Goal: Task Accomplishment & Management: Manage account settings

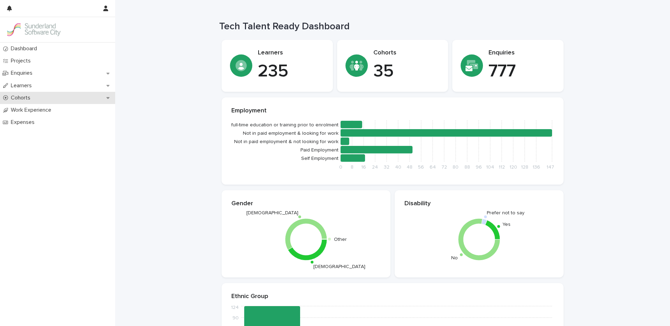
click at [30, 99] on p "Cohorts" at bounding box center [22, 98] width 28 height 7
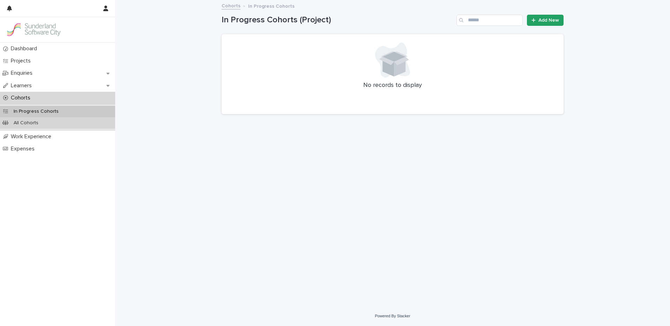
click at [40, 121] on p "All Cohorts" at bounding box center [26, 123] width 36 height 6
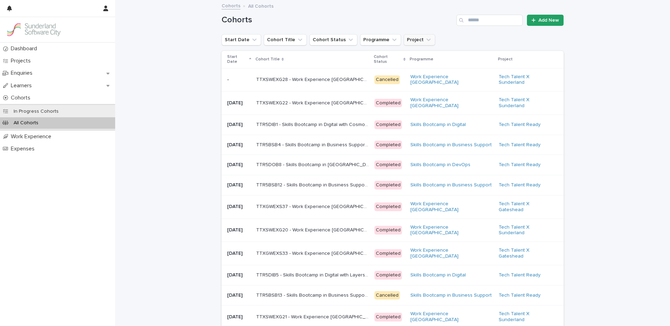
click at [410, 40] on button "Project" at bounding box center [419, 39] width 31 height 11
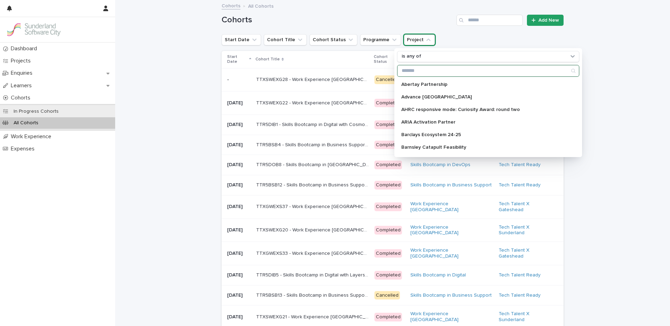
click at [413, 72] on input "Search" at bounding box center [489, 70] width 182 height 11
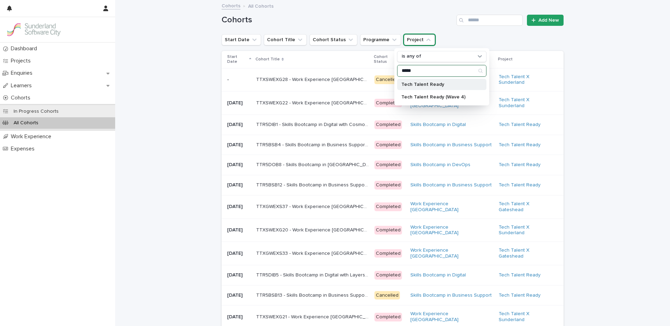
type input "*****"
click at [415, 83] on p "Tech Talent Ready" at bounding box center [438, 84] width 74 height 5
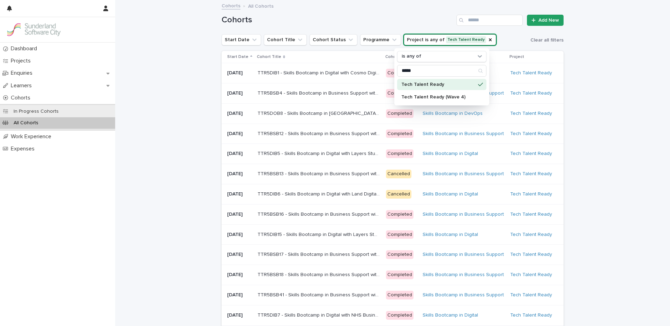
click at [377, 28] on div "Cohorts Add New" at bounding box center [393, 18] width 342 height 34
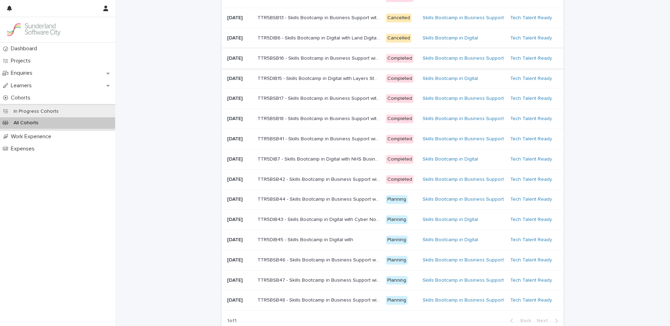
scroll to position [220, 0]
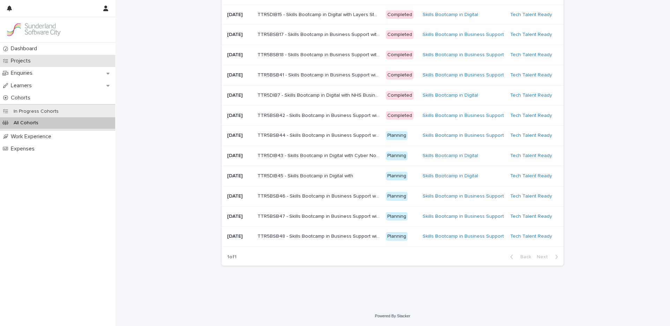
click at [34, 62] on p "Projects" at bounding box center [22, 61] width 28 height 7
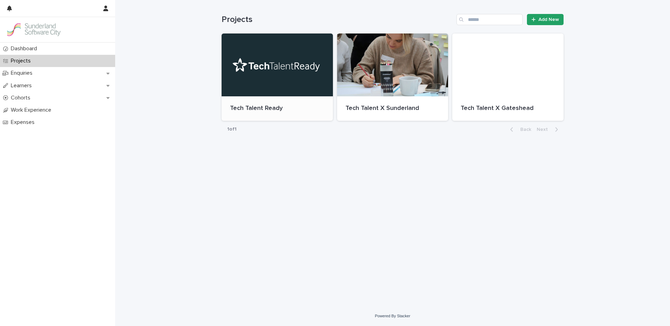
click at [332, 90] on div at bounding box center [277, 65] width 111 height 63
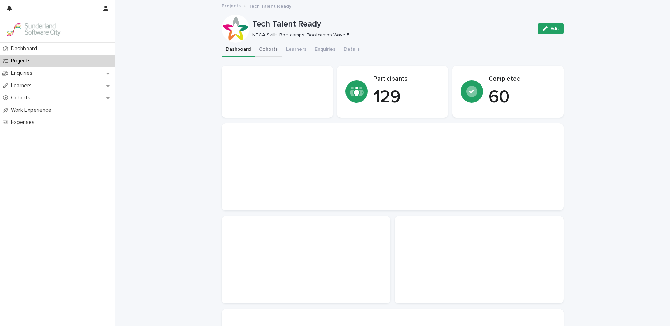
click at [271, 47] on button "Cohorts" at bounding box center [268, 50] width 27 height 15
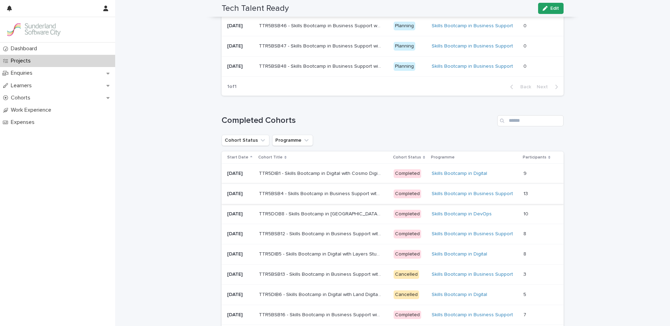
scroll to position [468, 0]
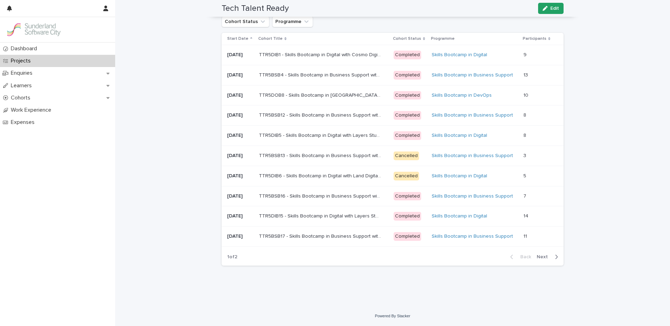
click at [542, 259] on span "Next" at bounding box center [544, 256] width 15 height 5
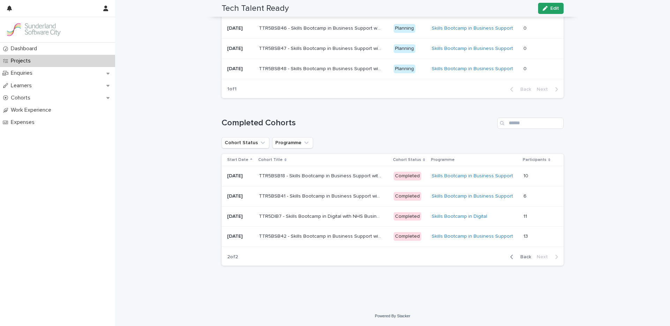
scroll to position [347, 0]
click at [344, 176] on p "TTR5BSB18 - Skills Bootcamp in Business Support with NHS Business Services Auth…" at bounding box center [321, 175] width 124 height 7
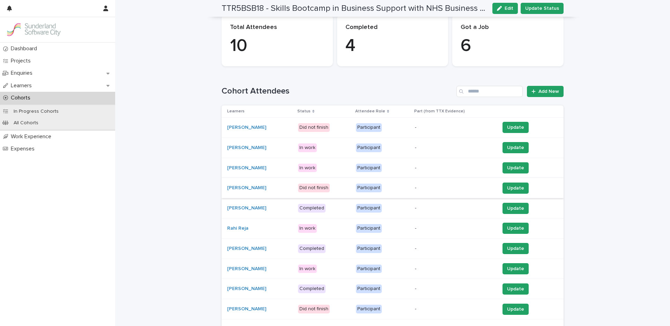
scroll to position [128, 0]
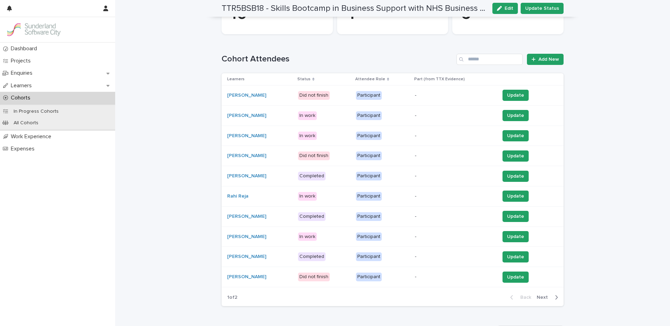
click at [549, 300] on span "Next" at bounding box center [544, 297] width 15 height 5
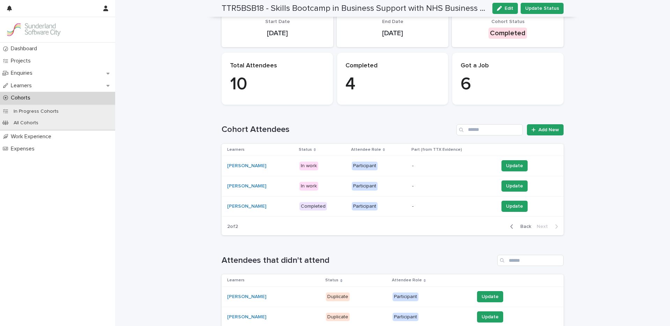
click at [522, 226] on span "Back" at bounding box center [523, 226] width 15 height 5
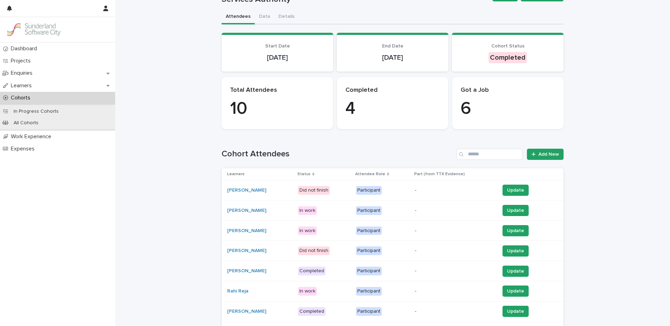
scroll to position [69, 0]
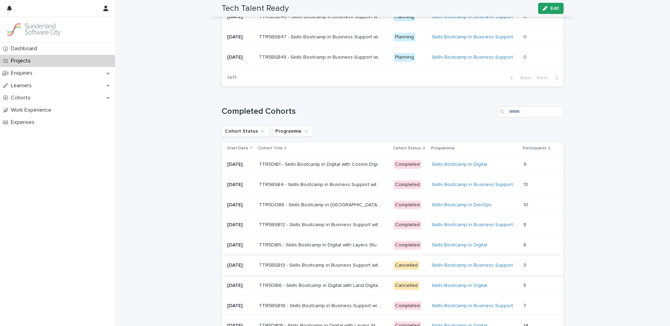
scroll to position [385, 0]
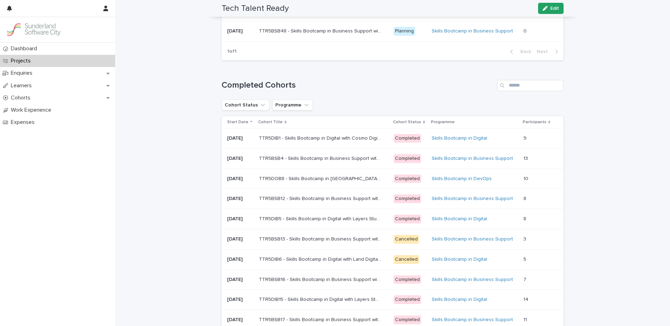
click at [367, 156] on p "TTR5BSB4 - Skills Bootcamp in Business Support with NHS Business Services Autho…" at bounding box center [321, 157] width 124 height 7
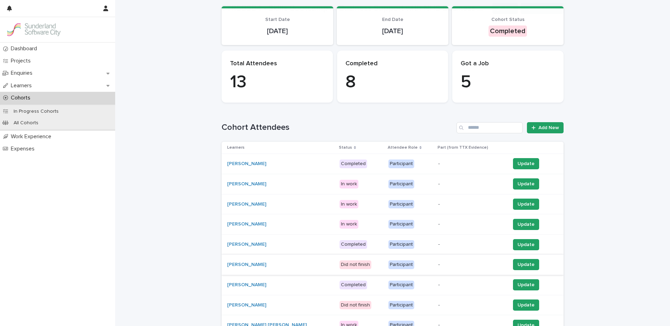
scroll to position [142, 0]
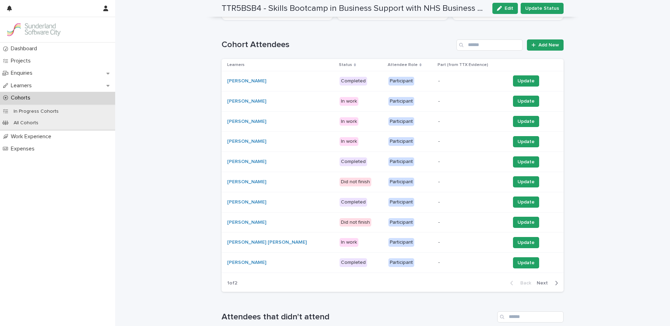
click at [544, 284] on span "Next" at bounding box center [544, 283] width 15 height 5
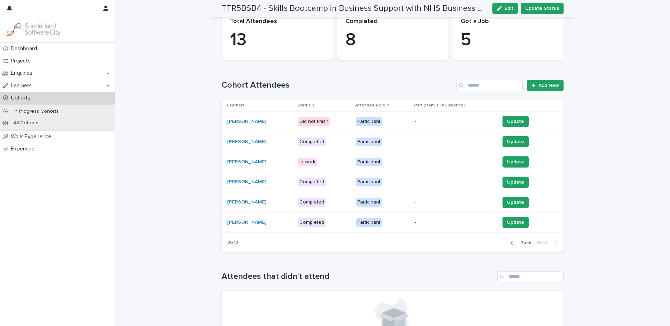
click at [526, 243] on span "Back" at bounding box center [523, 243] width 15 height 5
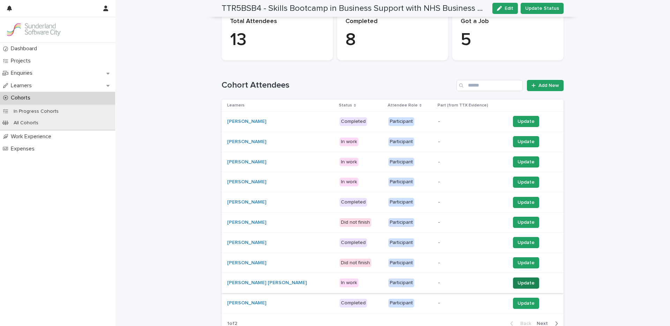
scroll to position [142, 0]
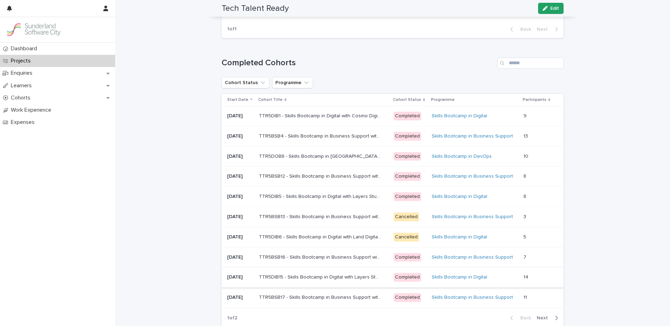
scroll to position [441, 0]
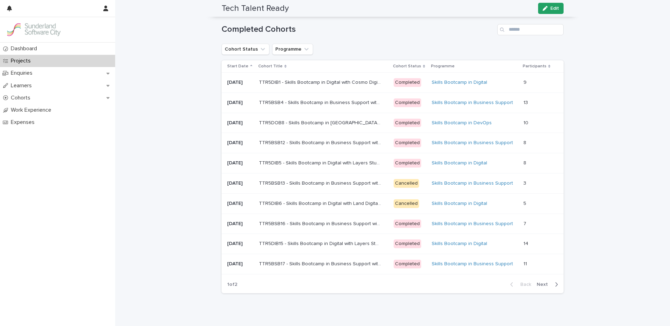
click at [540, 284] on span "Next" at bounding box center [544, 284] width 15 height 5
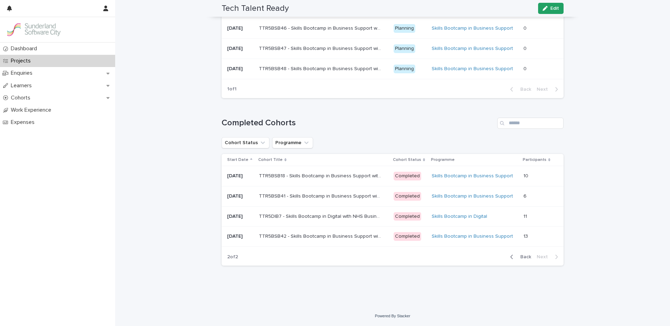
scroll to position [347, 0]
click at [316, 215] on p "TTR5DIB7 - Skills Bootcamp in Digital with NHS Business Services Authority" at bounding box center [321, 215] width 124 height 7
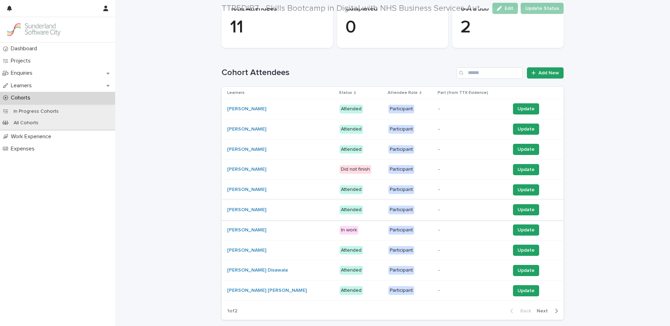
scroll to position [117, 0]
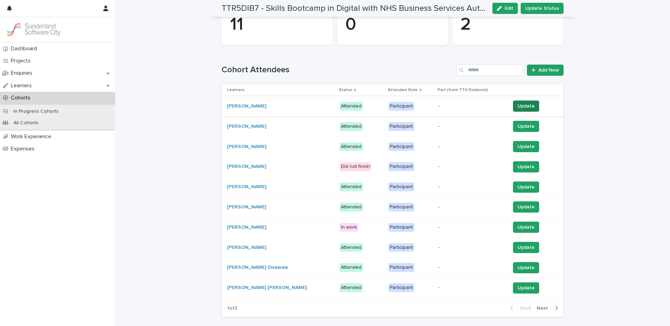
click at [519, 105] on span "Update" at bounding box center [526, 106] width 17 height 7
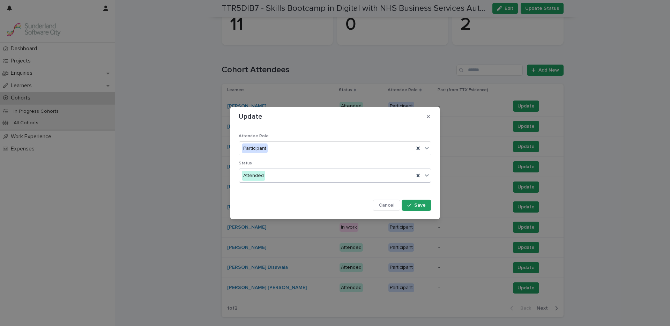
click at [303, 175] on div "Attended" at bounding box center [326, 176] width 175 height 12
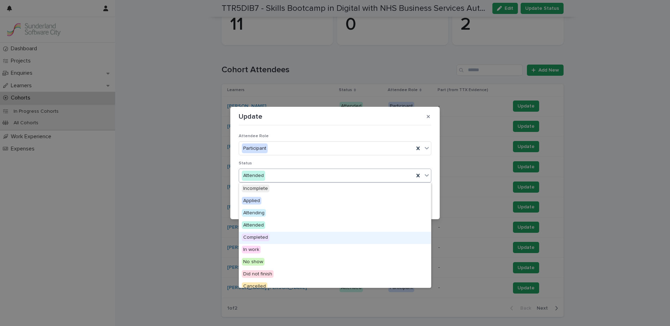
click at [257, 238] on span "Completed" at bounding box center [256, 238] width 28 height 8
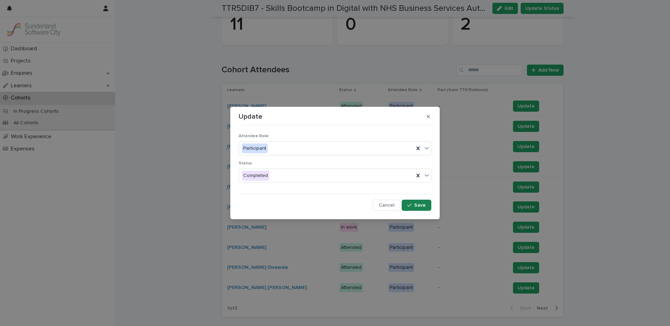
click at [413, 205] on div "button" at bounding box center [410, 205] width 7 height 5
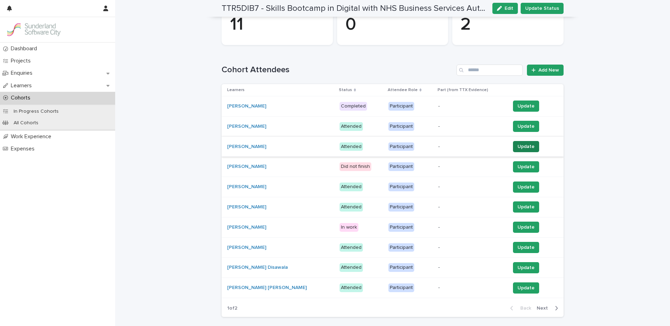
click at [523, 146] on span "Update" at bounding box center [526, 146] width 17 height 7
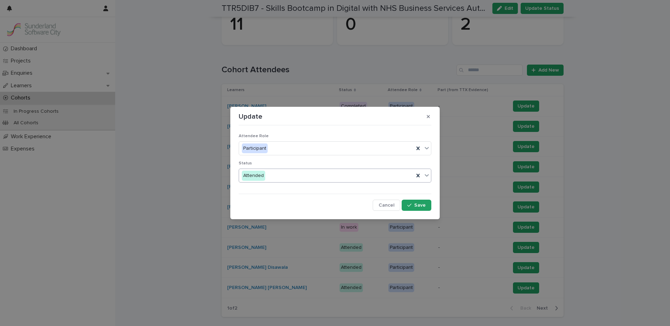
click at [314, 177] on div "Attended" at bounding box center [326, 176] width 175 height 12
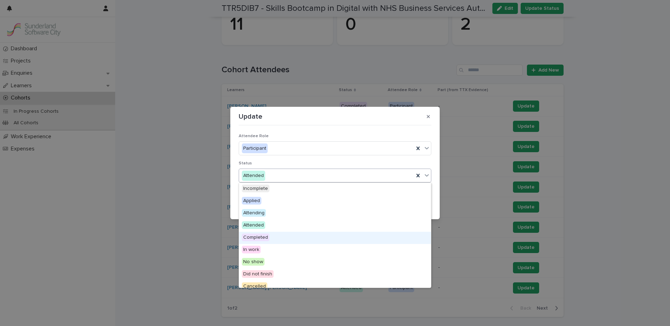
click at [264, 237] on span "Completed" at bounding box center [256, 238] width 28 height 8
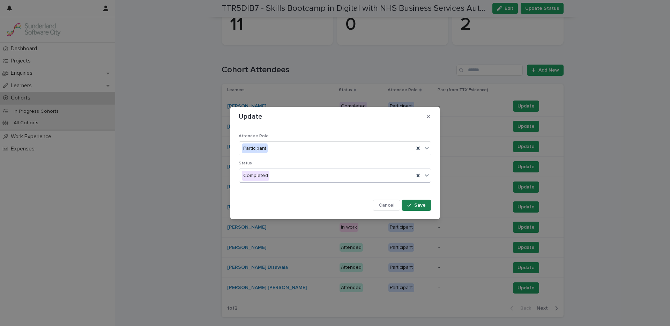
click at [424, 208] on button "Save" at bounding box center [417, 205] width 30 height 11
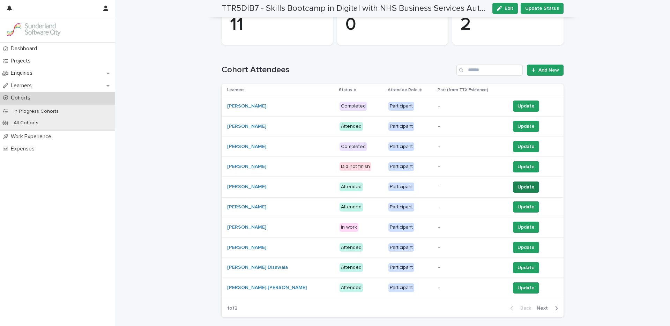
click at [523, 185] on span "Update" at bounding box center [526, 187] width 17 height 7
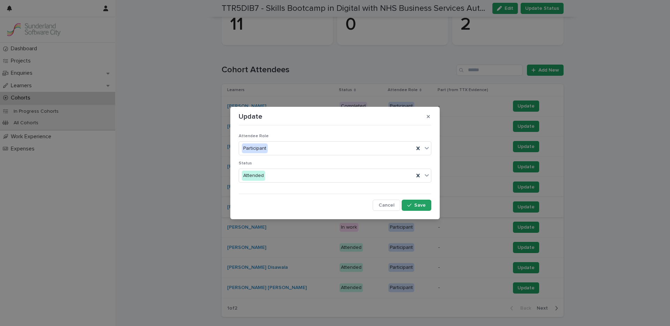
click at [386, 206] on span "Cancel" at bounding box center [387, 205] width 16 height 5
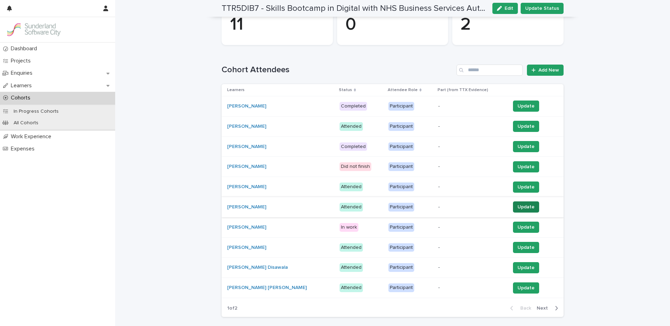
click at [518, 206] on span "Update" at bounding box center [526, 207] width 17 height 7
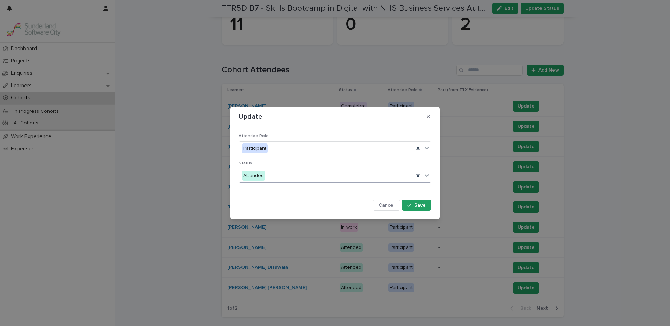
click at [275, 172] on div "Attended" at bounding box center [326, 176] width 175 height 12
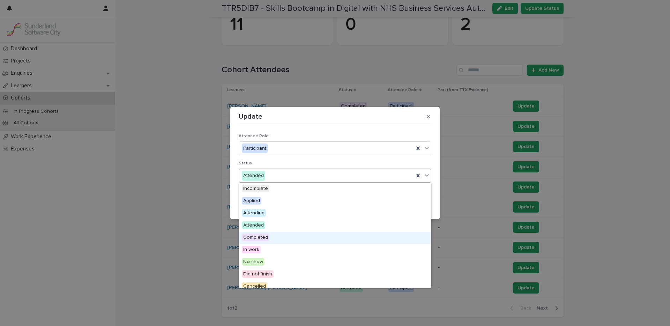
click at [266, 236] on span "Completed" at bounding box center [256, 238] width 28 height 8
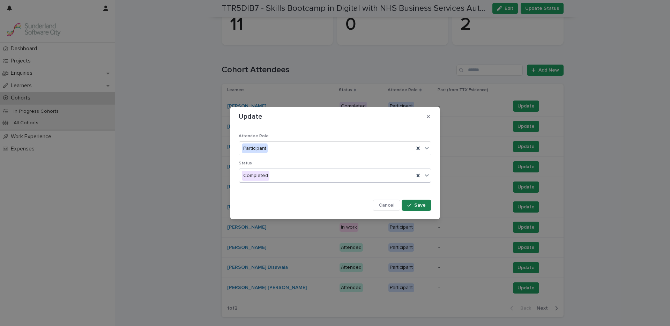
click at [420, 206] on span "Save" at bounding box center [420, 205] width 12 height 5
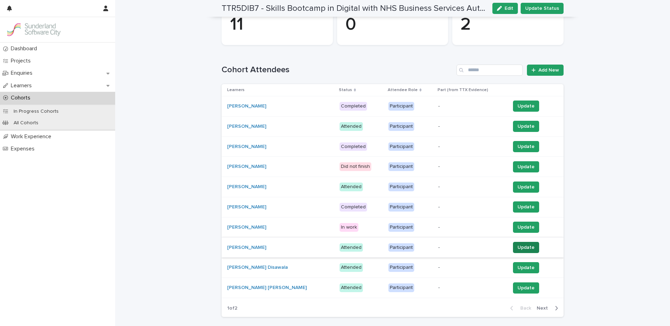
click at [523, 249] on span "Update" at bounding box center [526, 247] width 17 height 7
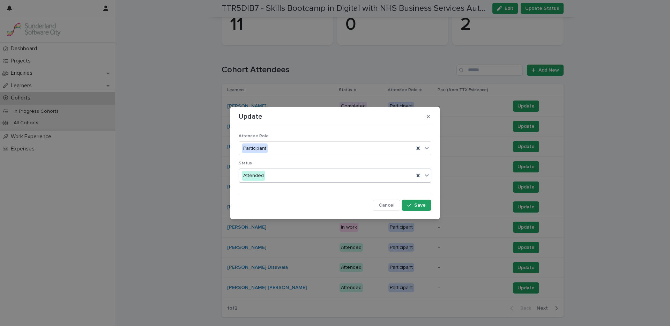
click at [292, 177] on div "Attended" at bounding box center [326, 176] width 175 height 12
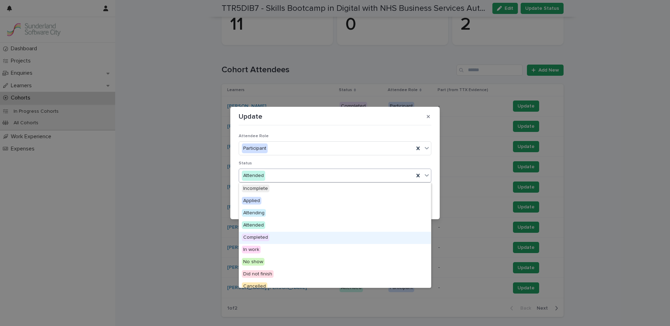
click at [274, 236] on div "Completed" at bounding box center [335, 238] width 192 height 12
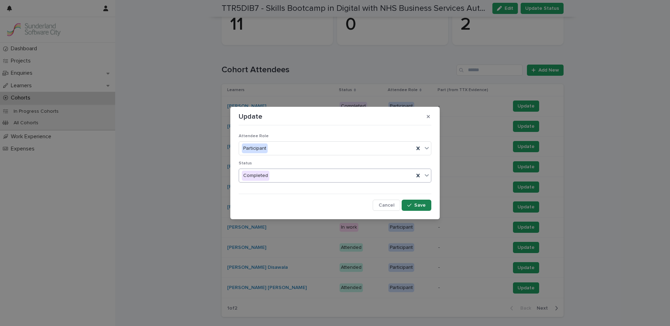
click at [428, 205] on button "Save" at bounding box center [417, 205] width 30 height 11
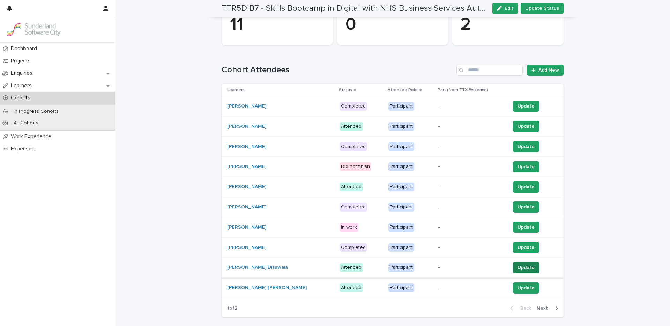
click at [518, 268] on span "Update" at bounding box center [526, 267] width 17 height 7
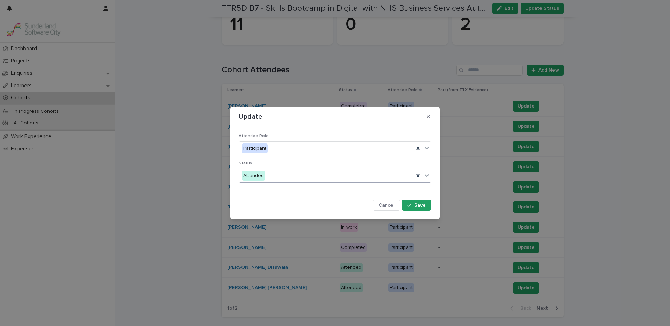
click at [287, 176] on div "Attended" at bounding box center [326, 176] width 175 height 12
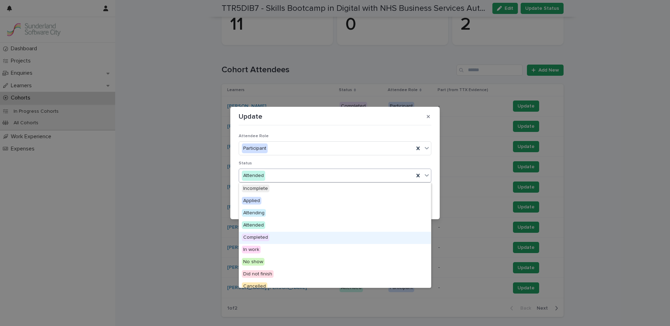
click at [269, 239] on div "Completed" at bounding box center [335, 238] width 192 height 12
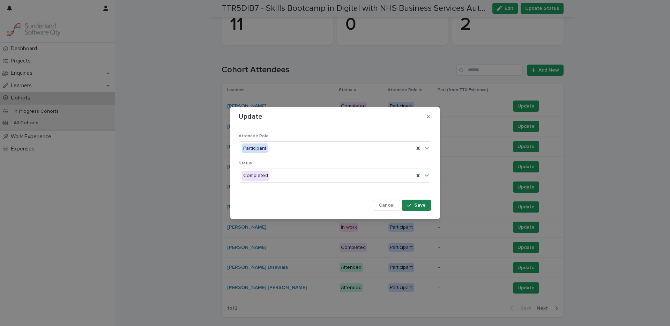
click at [412, 207] on icon "button" at bounding box center [409, 205] width 4 height 5
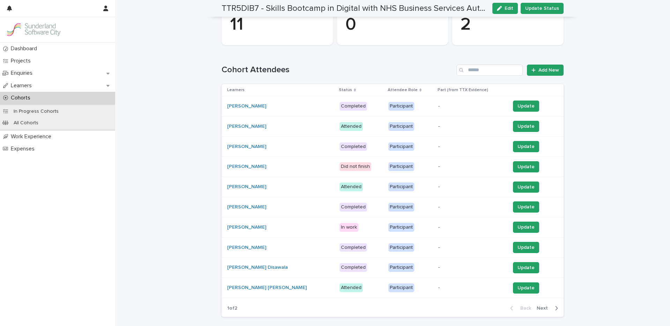
click at [514, 294] on td "Update" at bounding box center [536, 288] width 56 height 20
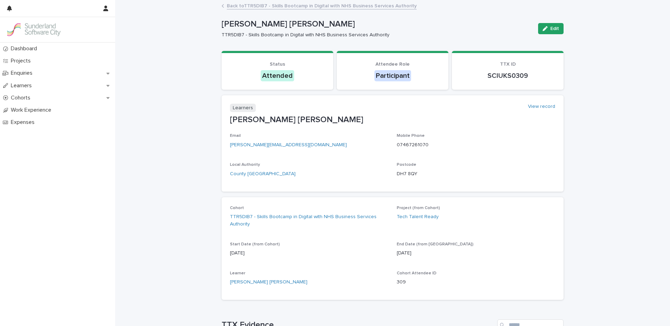
click at [266, 5] on link "Back to TTR5DIB7 - Skills Bootcamp in Digital with NHS Business Services Author…" at bounding box center [322, 5] width 190 height 8
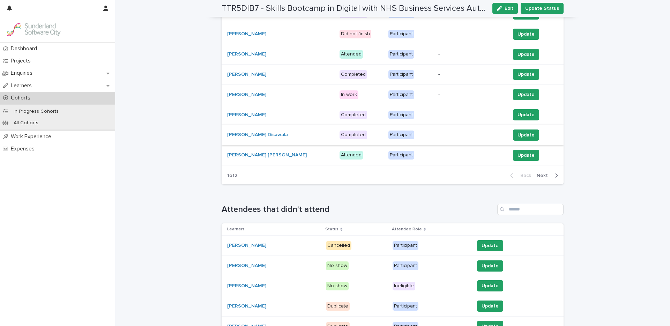
scroll to position [210, 0]
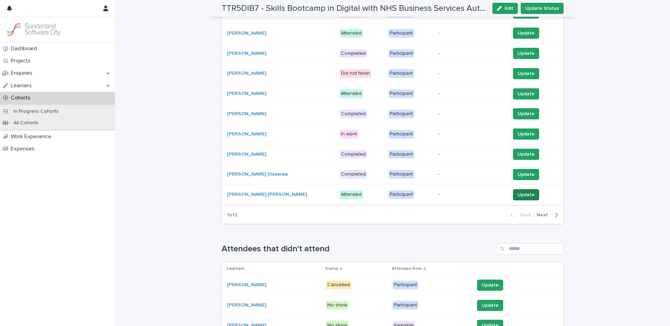
click at [518, 195] on span "Update" at bounding box center [526, 194] width 17 height 7
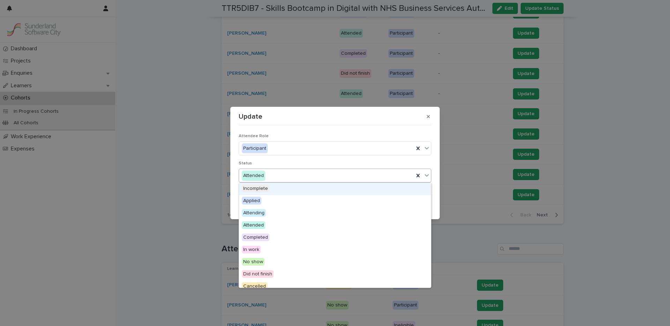
click at [293, 177] on div "Attended" at bounding box center [326, 176] width 175 height 12
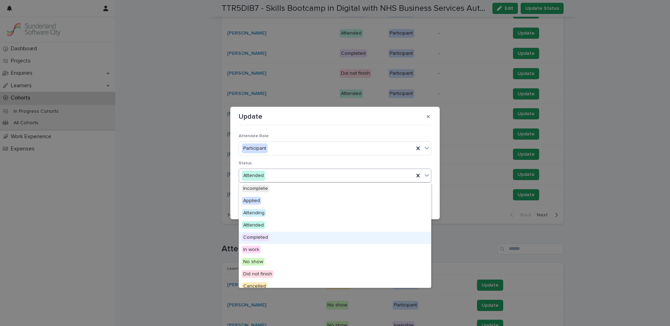
click at [265, 237] on span "Completed" at bounding box center [256, 238] width 28 height 8
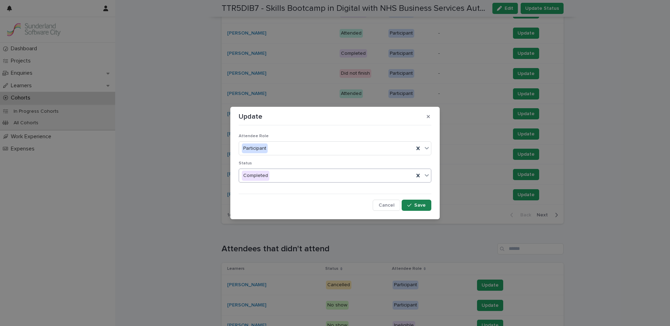
click at [414, 205] on div "button" at bounding box center [410, 205] width 7 height 5
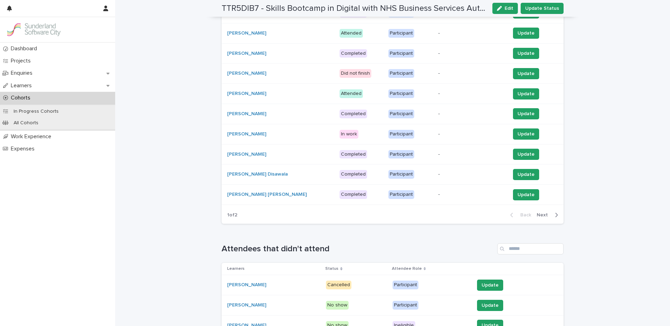
click at [555, 215] on icon "button" at bounding box center [556, 215] width 3 height 6
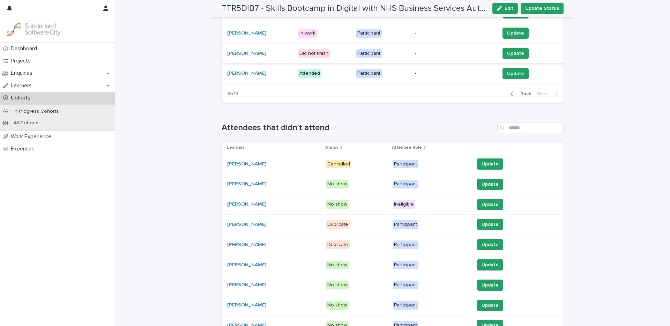
scroll to position [149, 0]
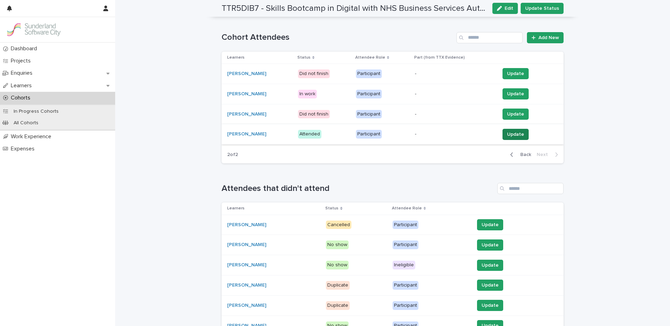
click at [507, 136] on span "Update" at bounding box center [515, 134] width 17 height 7
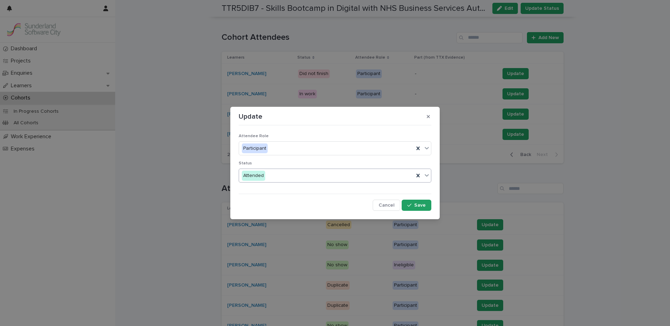
click at [287, 172] on div "Attended" at bounding box center [326, 176] width 175 height 12
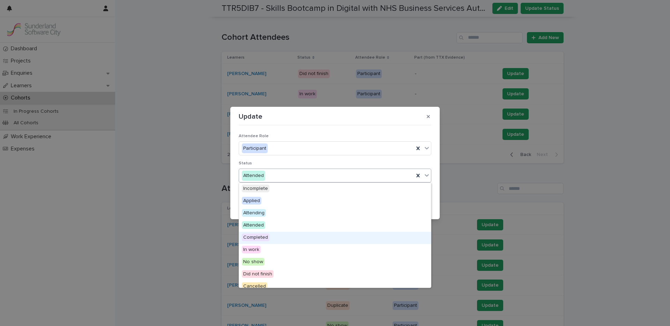
click at [266, 239] on span "Completed" at bounding box center [256, 238] width 28 height 8
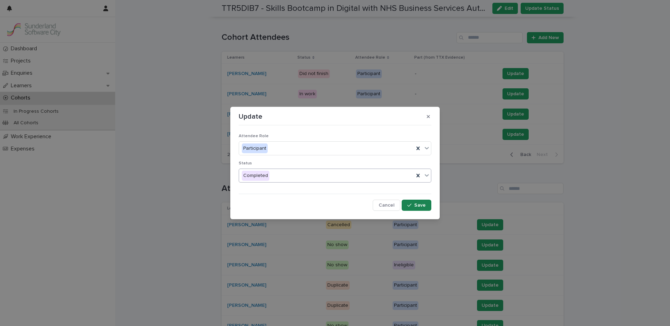
click at [413, 208] on button "Save" at bounding box center [417, 205] width 30 height 11
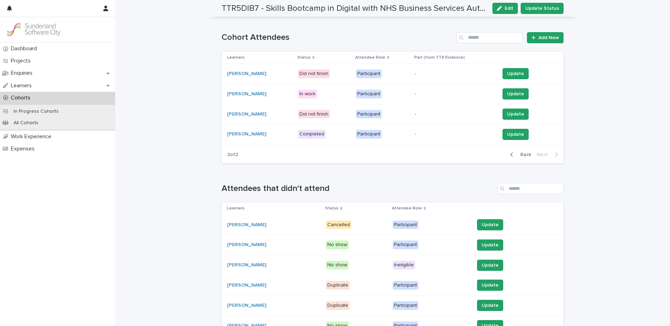
click at [520, 153] on span "Back" at bounding box center [523, 154] width 15 height 5
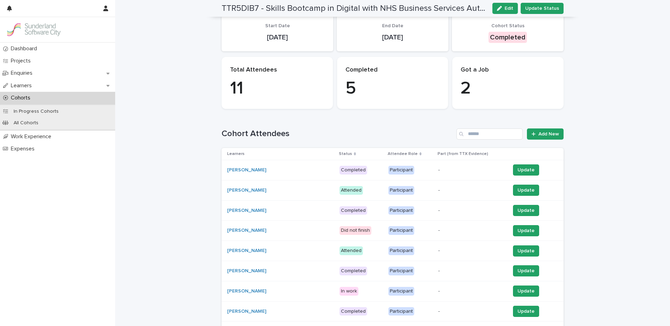
scroll to position [0, 0]
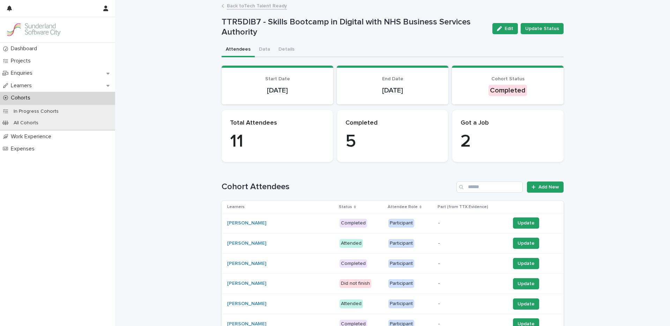
click at [247, 6] on link "Back to Tech Talent Ready" at bounding box center [257, 5] width 60 height 8
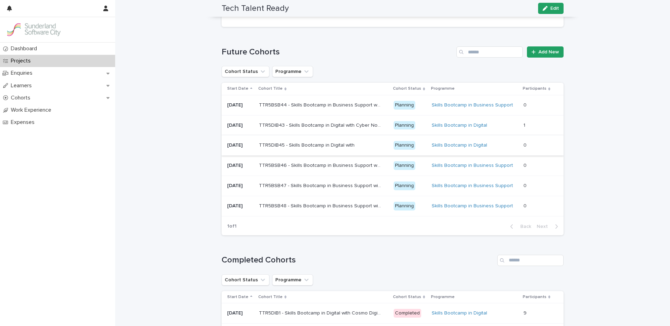
scroll to position [468, 0]
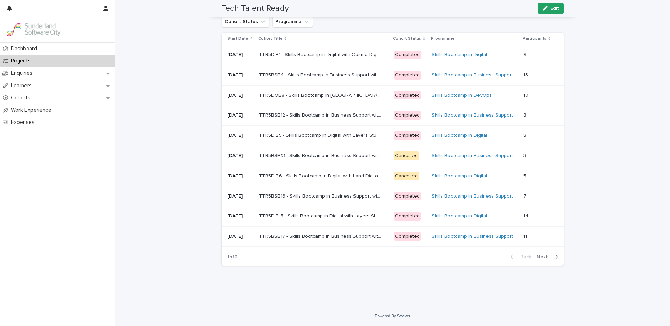
click at [537, 259] on button "Next" at bounding box center [549, 257] width 30 height 6
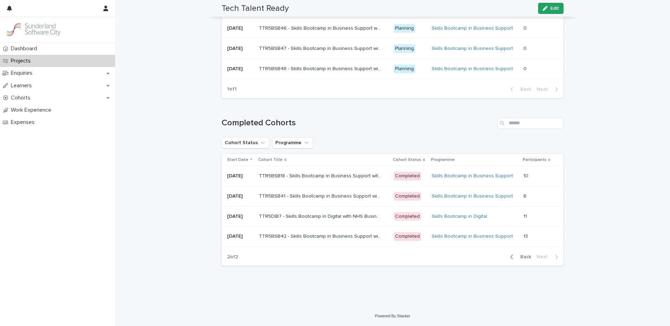
scroll to position [347, 0]
click at [521, 242] on td "13 13" at bounding box center [542, 237] width 43 height 20
